Goal: Task Accomplishment & Management: Use online tool/utility

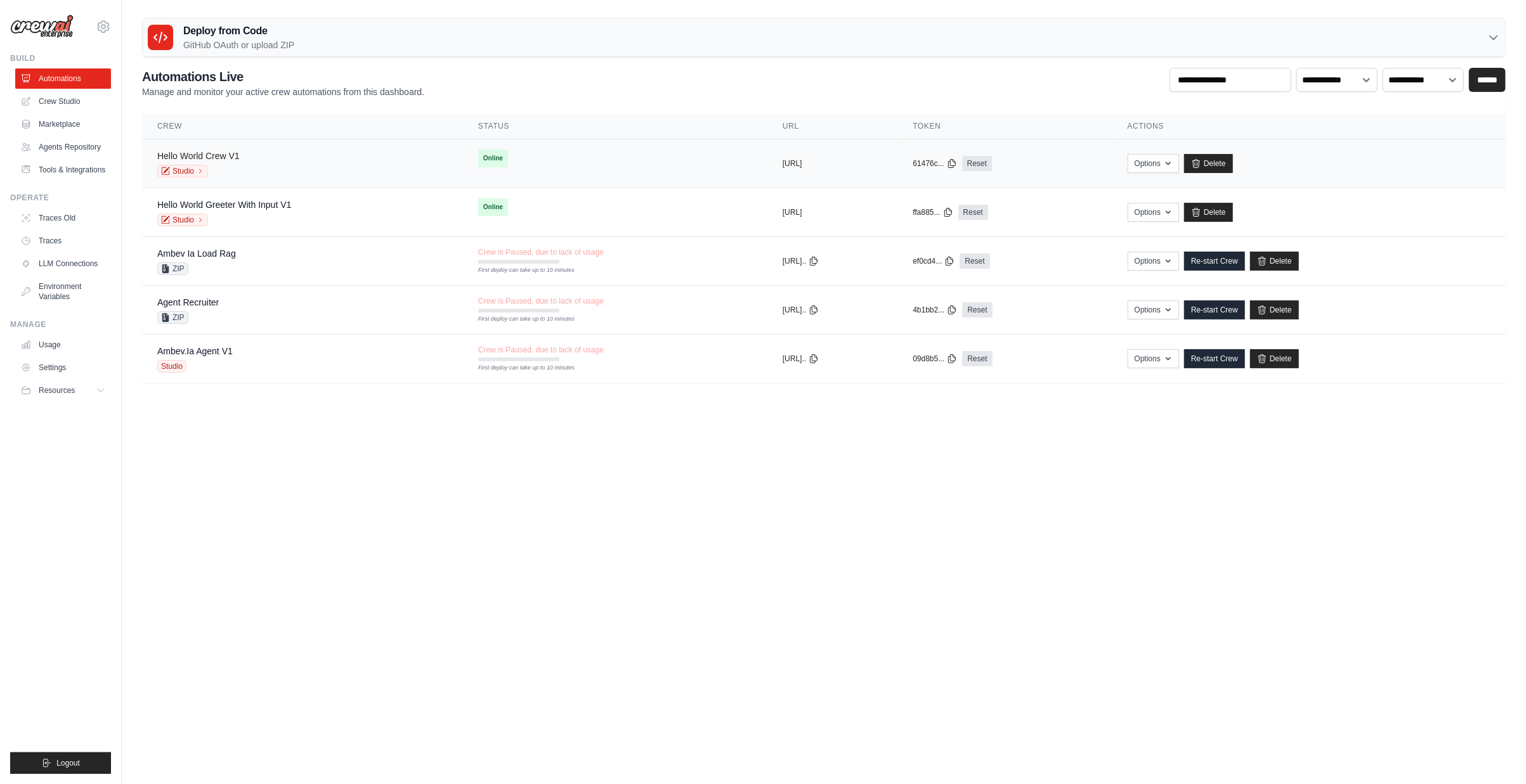
click at [206, 156] on link "Hello World Crew V1" at bounding box center [198, 156] width 83 height 10
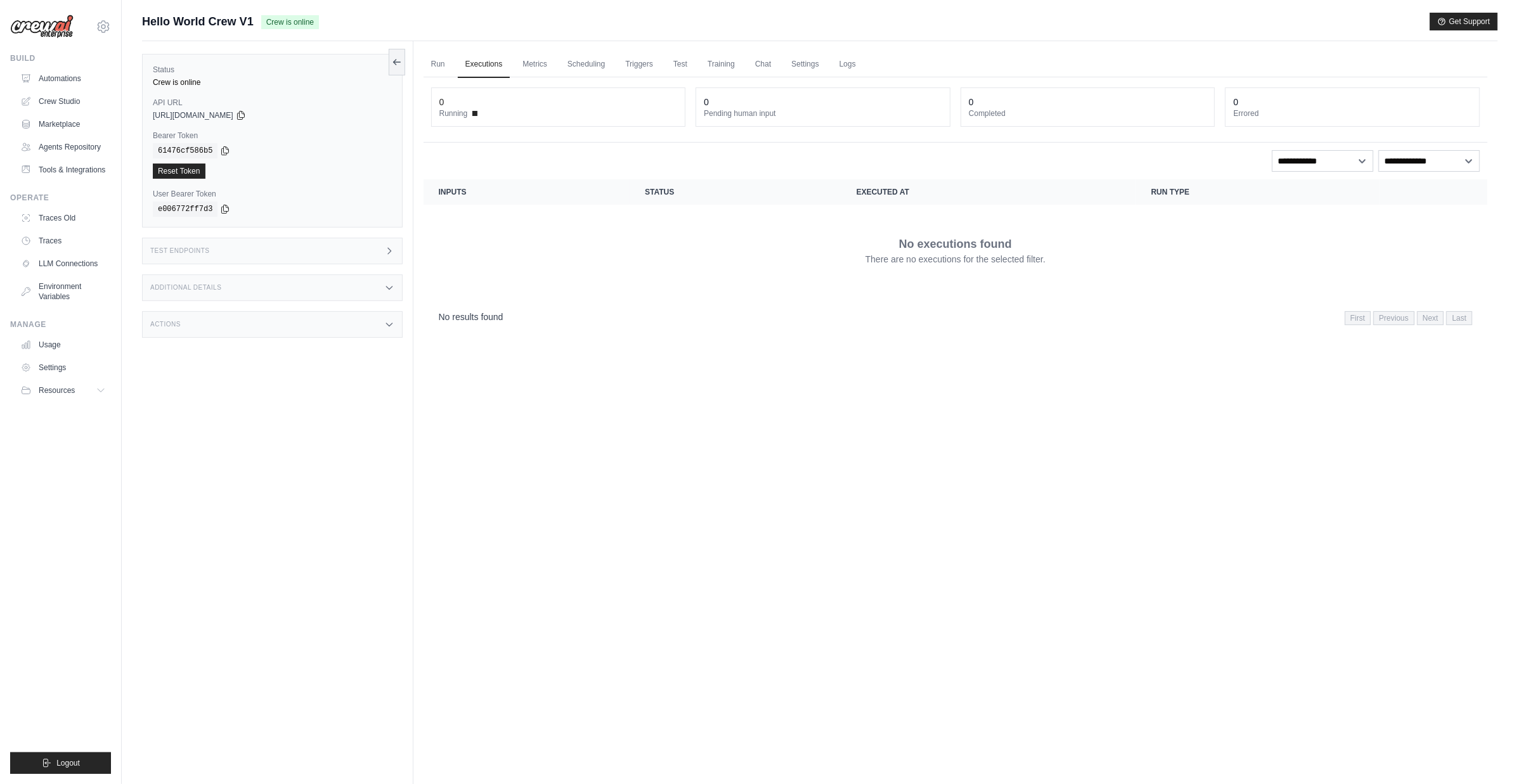
click at [304, 244] on div "Test Endpoints" at bounding box center [272, 251] width 261 height 27
click at [302, 247] on div "Test Endpoints" at bounding box center [272, 251] width 261 height 27
click at [444, 62] on link "Run" at bounding box center [437, 65] width 29 height 27
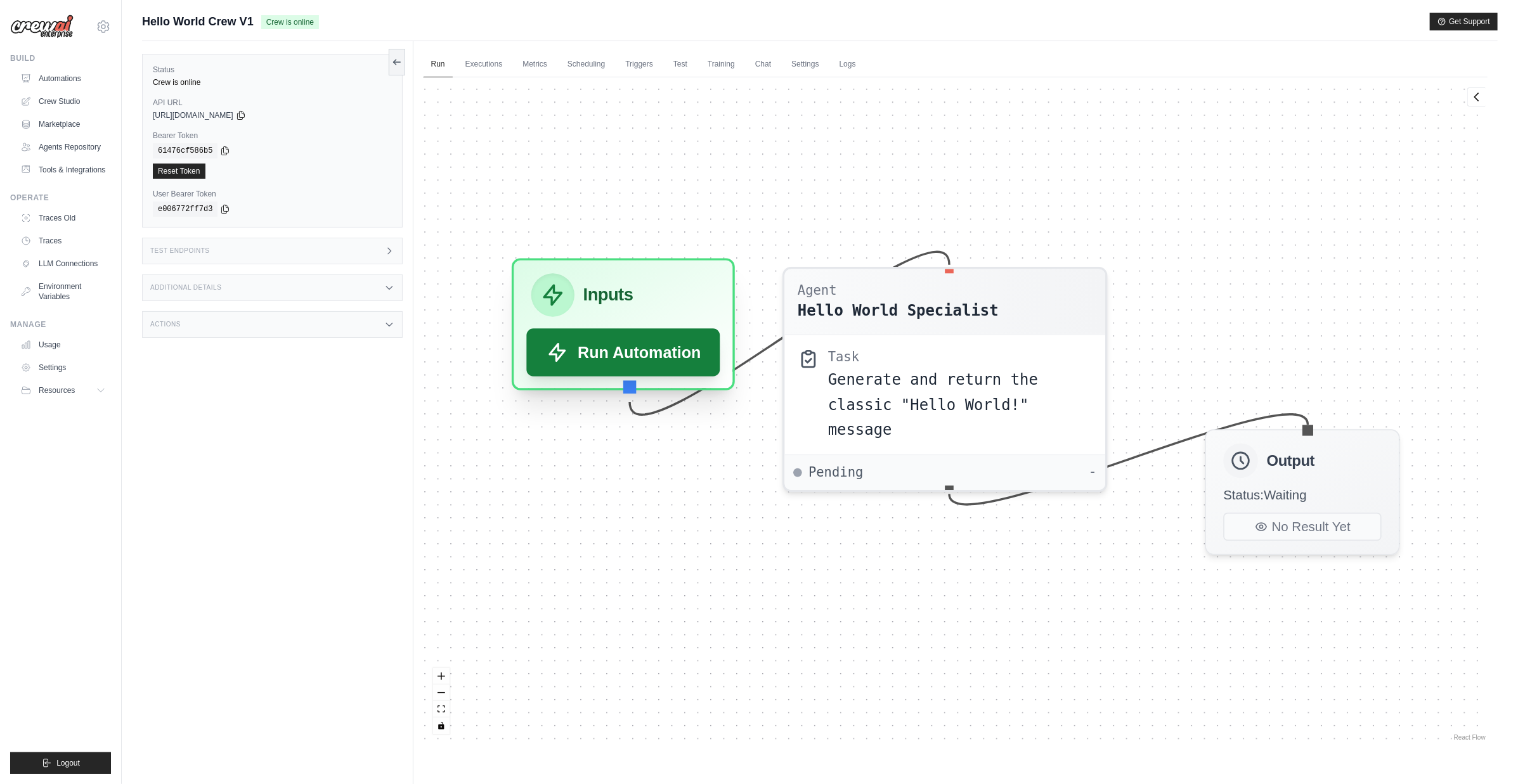
click at [632, 358] on button "Run Automation" at bounding box center [623, 352] width 194 height 47
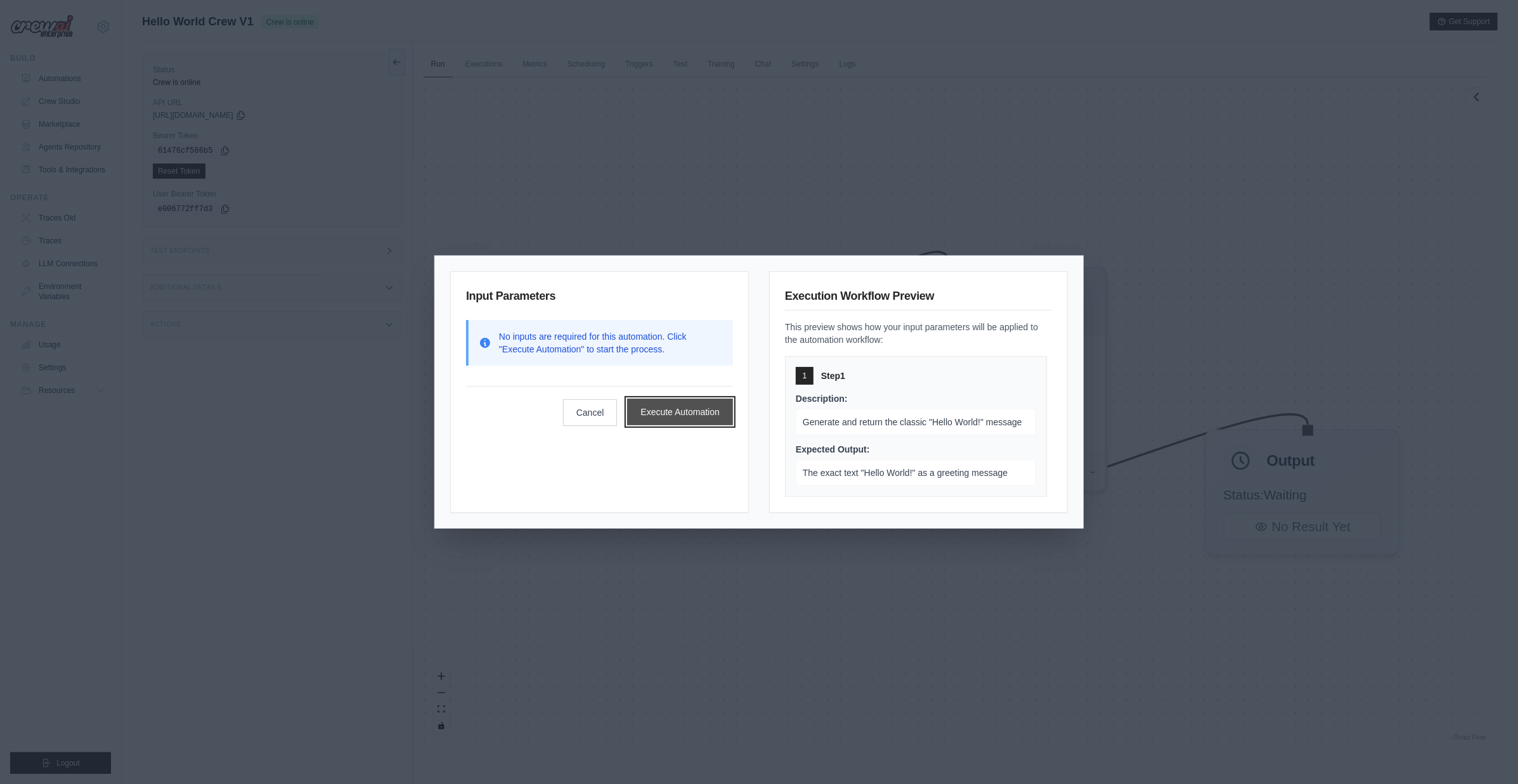
click at [676, 401] on button "Execute Automation" at bounding box center [680, 412] width 106 height 27
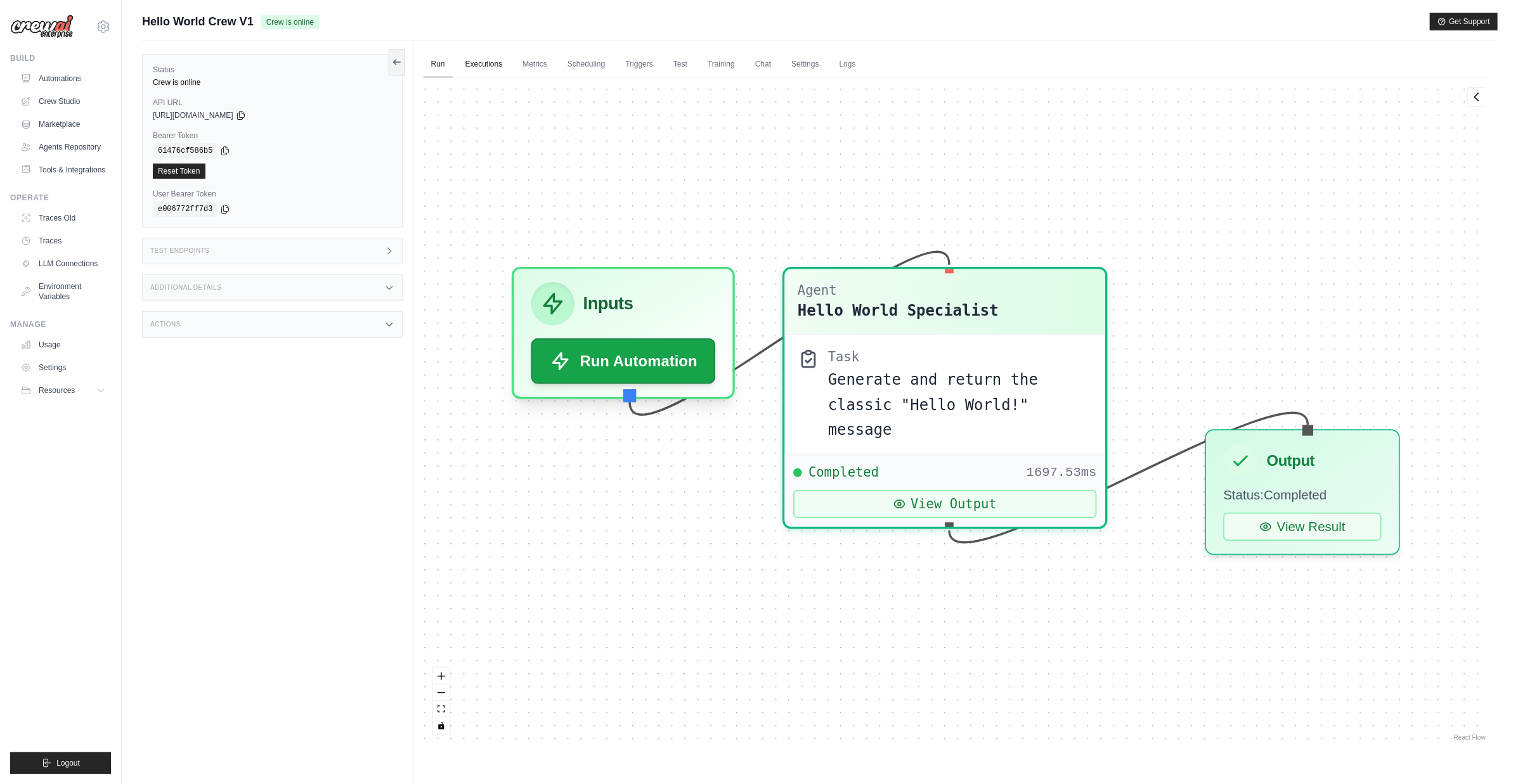
click at [491, 67] on link "Executions" at bounding box center [483, 65] width 52 height 27
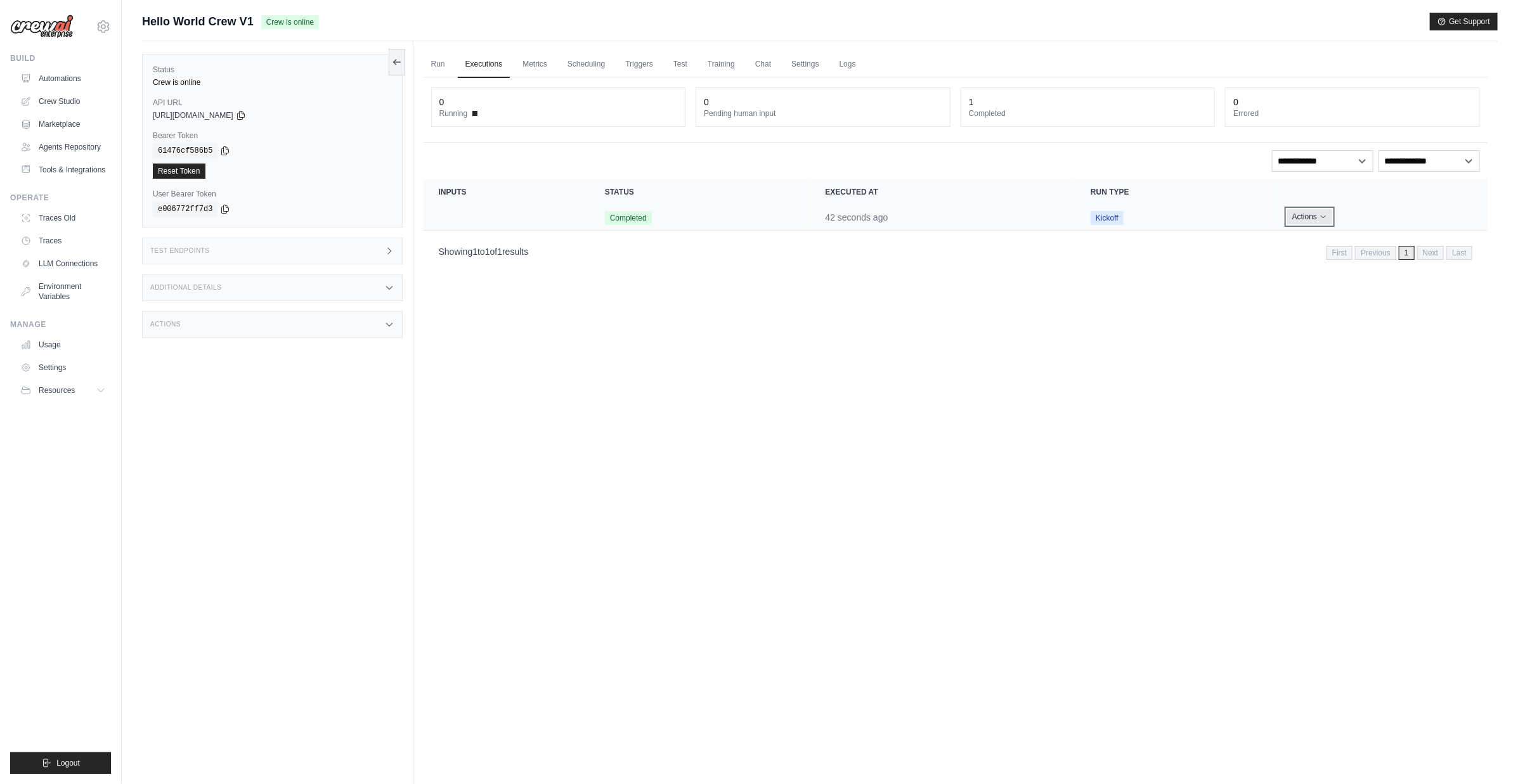
click at [1311, 216] on button "Actions" at bounding box center [1310, 217] width 45 height 15
click at [1406, 235] on link "View Details" at bounding box center [1431, 240] width 81 height 20
click at [699, 440] on div "Run Executions Metrics Scheduling Triggers Test Training Chat Settings Logs 0 R…" at bounding box center [955, 432] width 1084 height 784
click at [1319, 210] on button "Actions" at bounding box center [1305, 217] width 45 height 15
click at [1316, 213] on icon "Actions for execution" at bounding box center [1319, 217] width 7 height 7
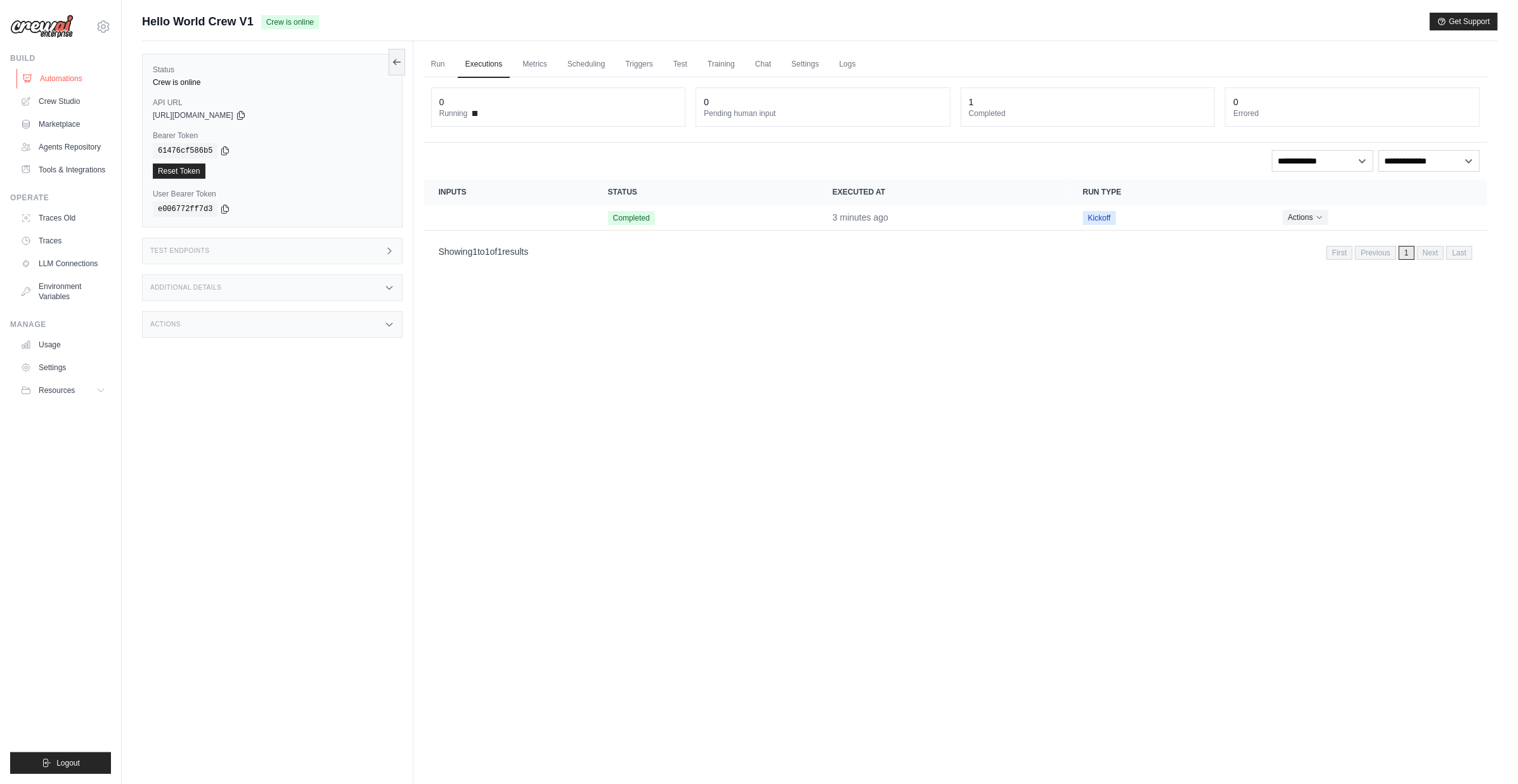
click at [75, 80] on link "Automations" at bounding box center [64, 78] width 96 height 20
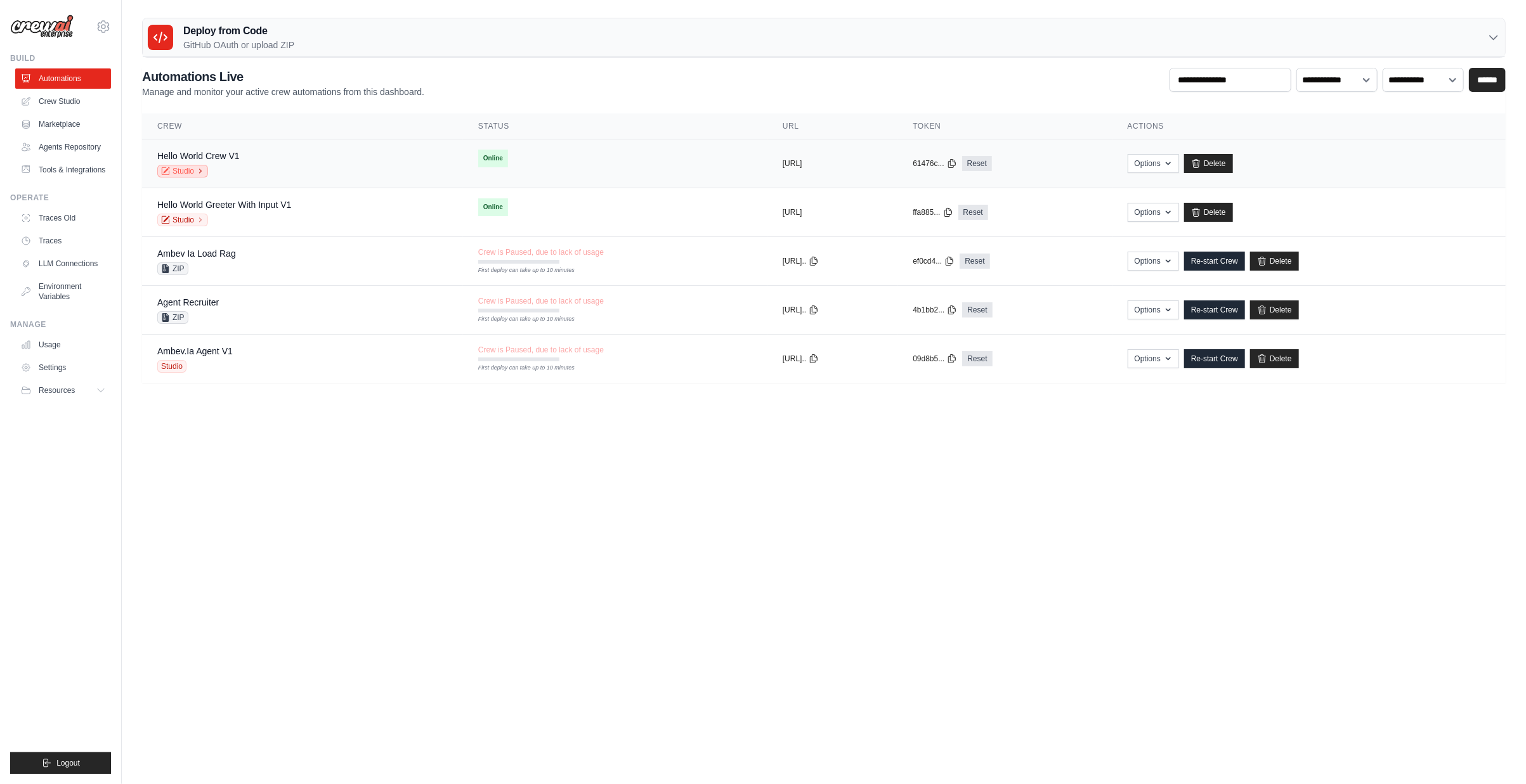
click at [191, 171] on link "Studio" at bounding box center [183, 171] width 51 height 12
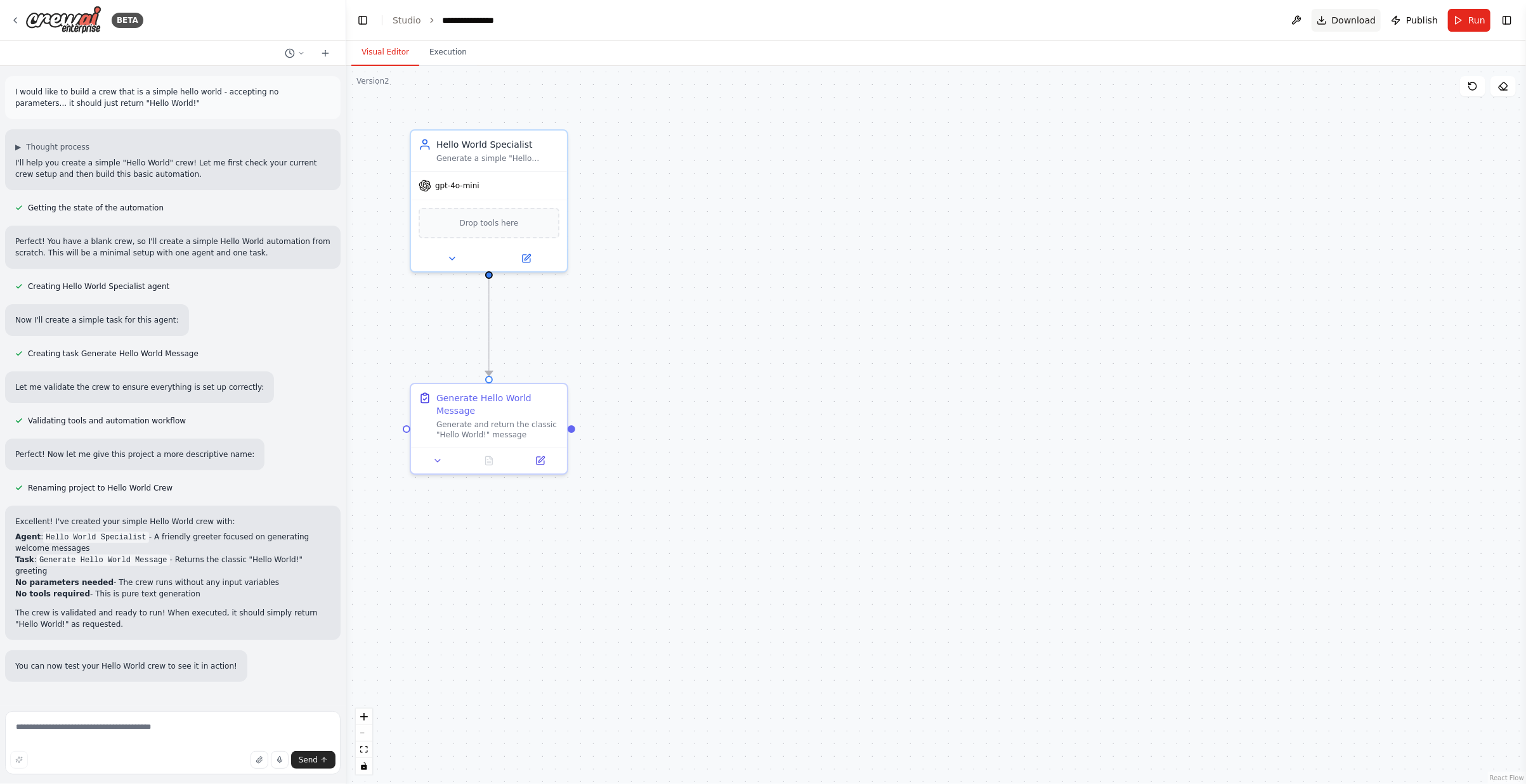
click at [1325, 18] on button "Download" at bounding box center [1347, 20] width 70 height 22
click at [1065, 241] on div ".deletable-edge-delete-btn { width: 20px; height: 20px; border: 0px solid #ffff…" at bounding box center [935, 425] width 1179 height 718
